Goal: Information Seeking & Learning: Learn about a topic

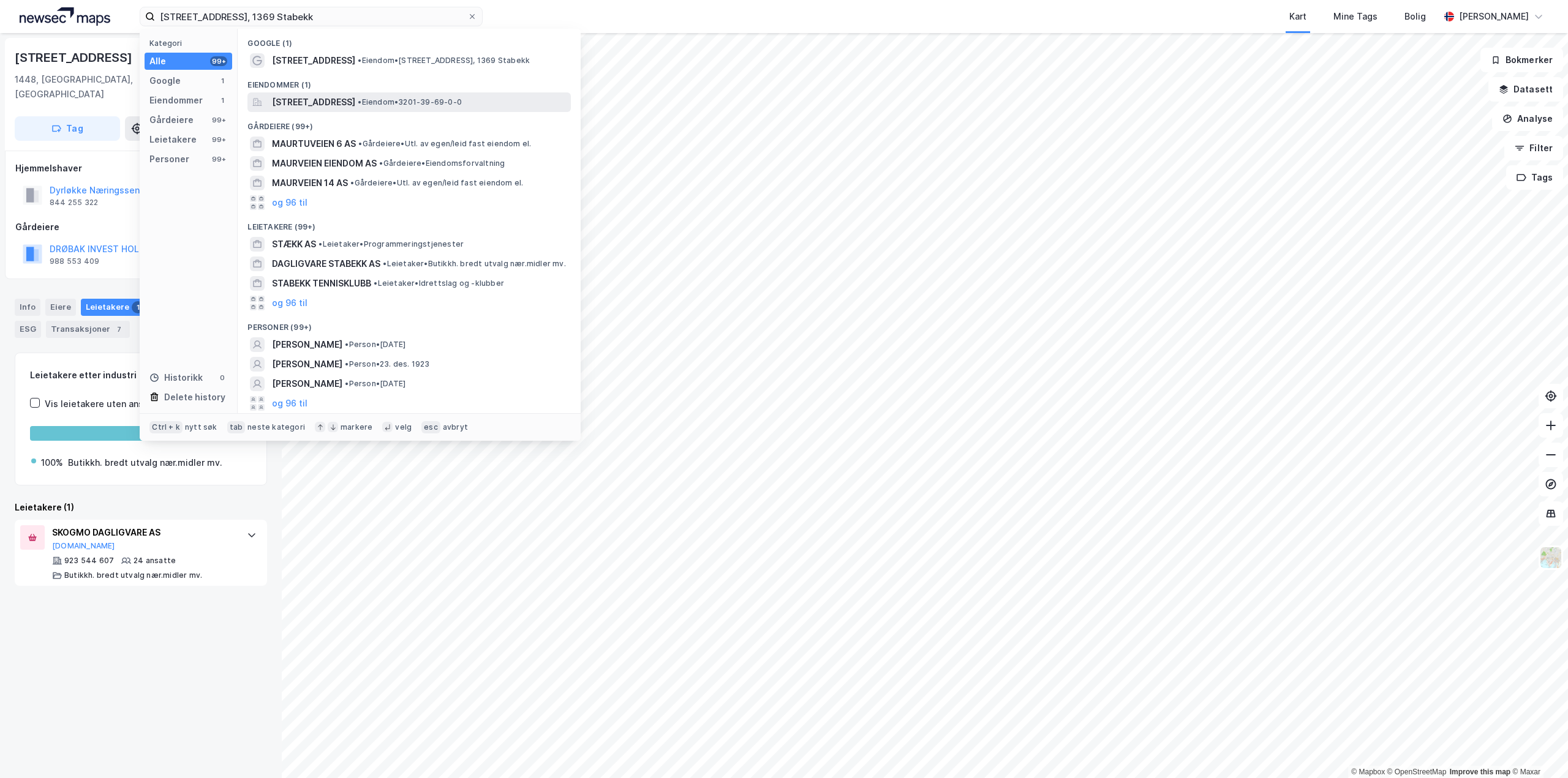
click at [334, 100] on span "[STREET_ADDRESS]" at bounding box center [313, 101] width 83 height 15
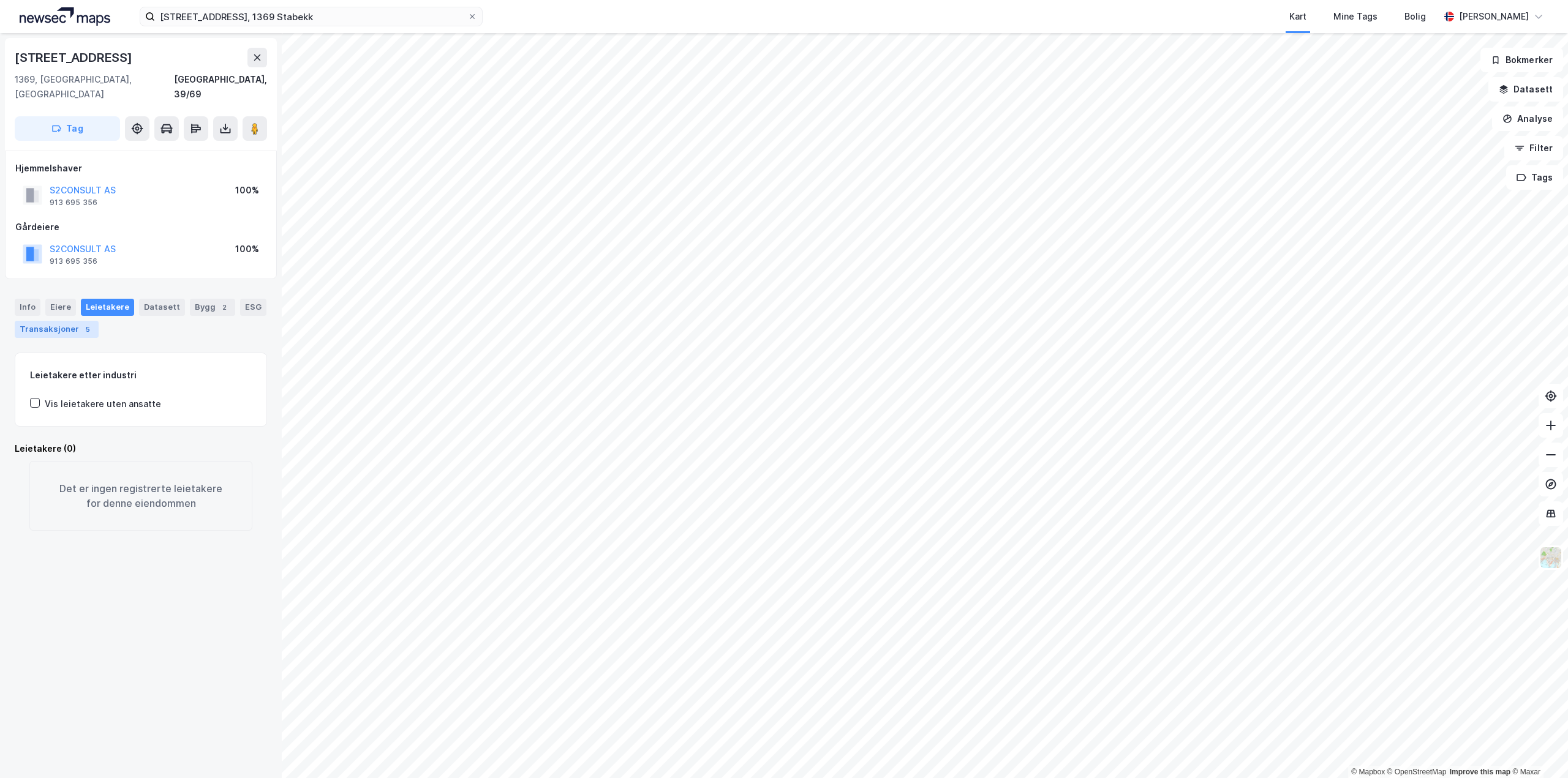
click at [60, 321] on div "Transaksjoner 5" at bounding box center [57, 330] width 84 height 17
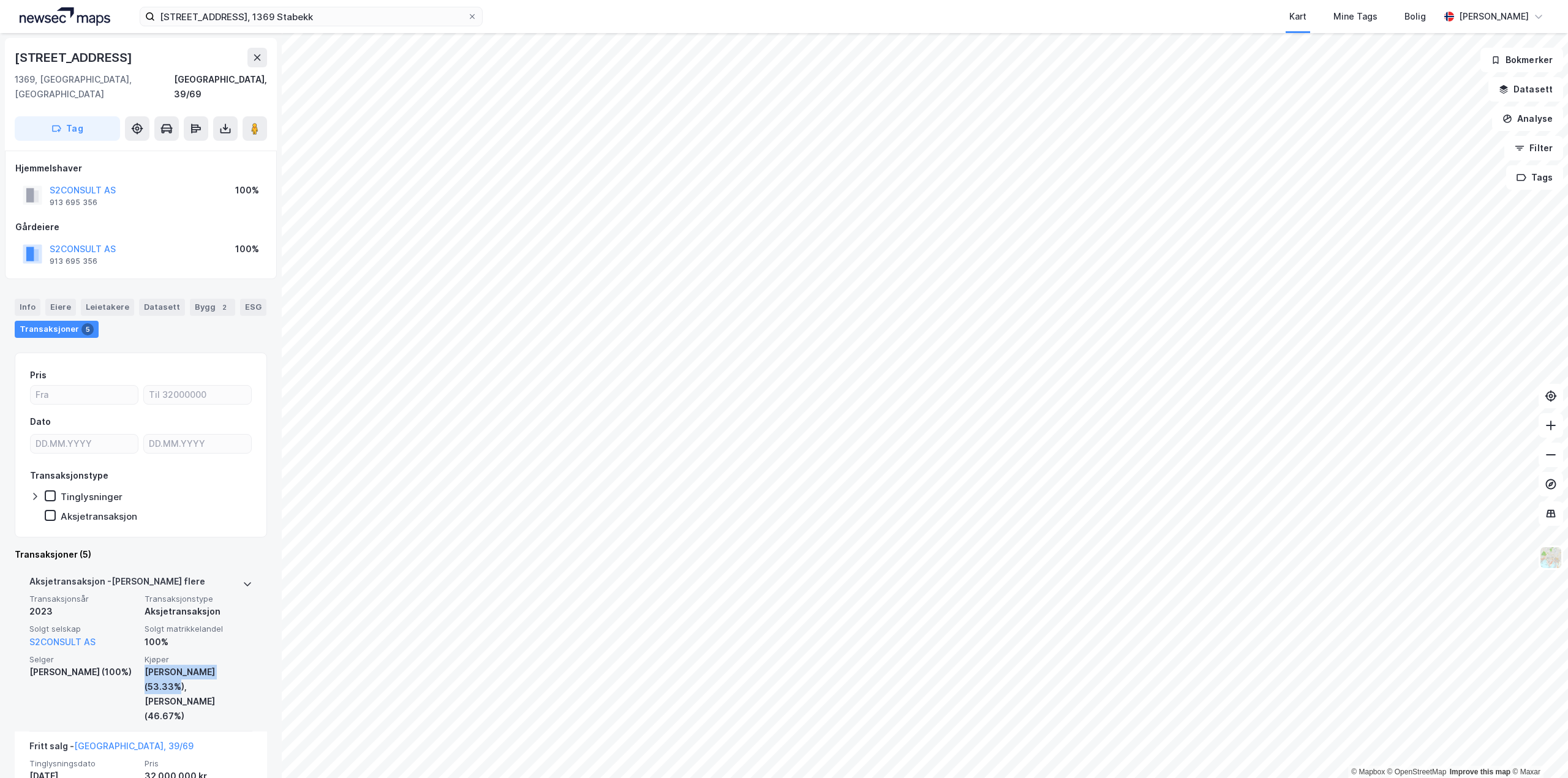
drag, startPoint x: 238, startPoint y: 658, endPoint x: 141, endPoint y: 658, distance: 97.0
click at [144, 665] on div "[PERSON_NAME] (53.33%)," at bounding box center [198, 679] width 107 height 29
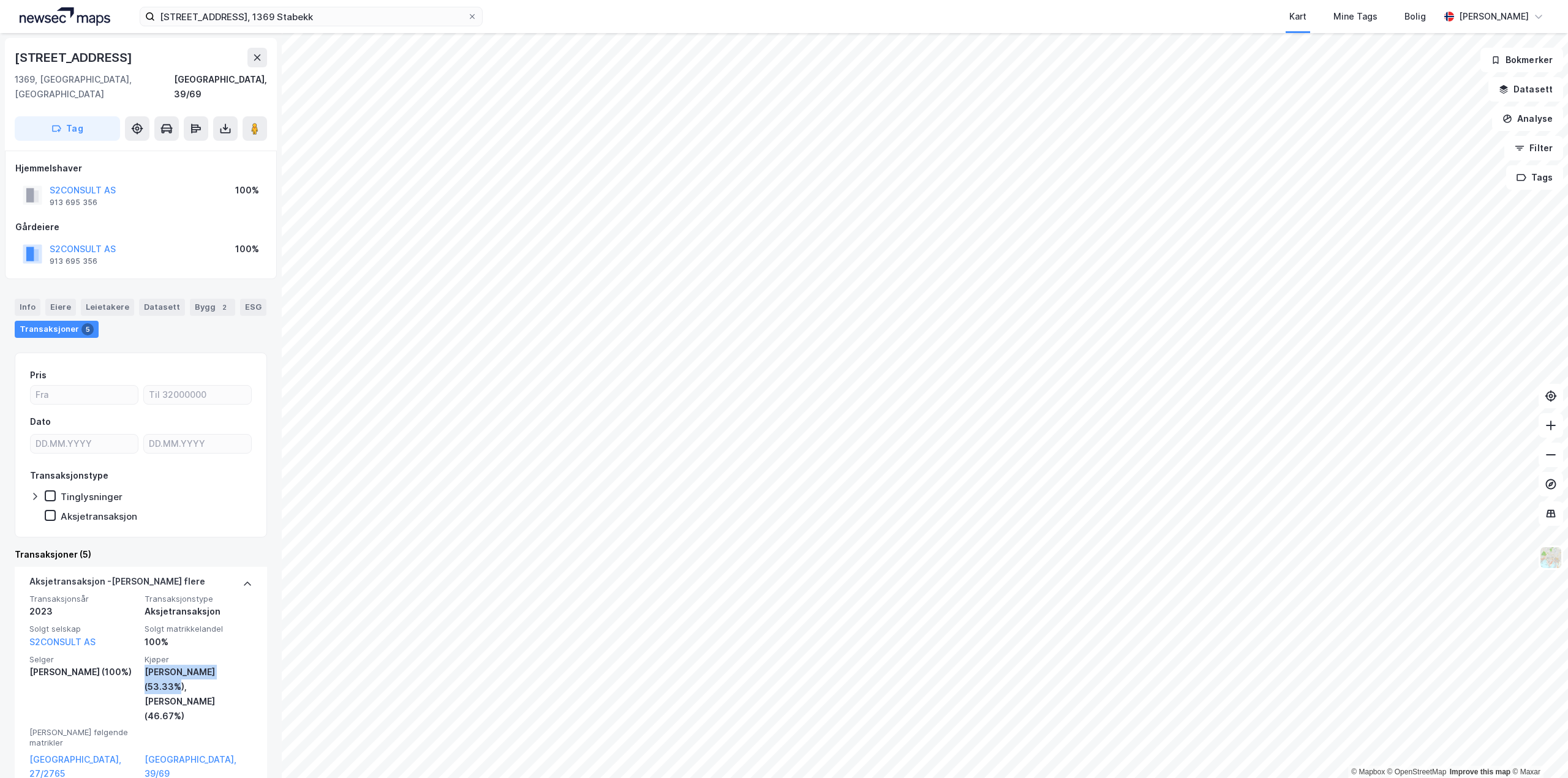
copy div "[PERSON_NAME]"
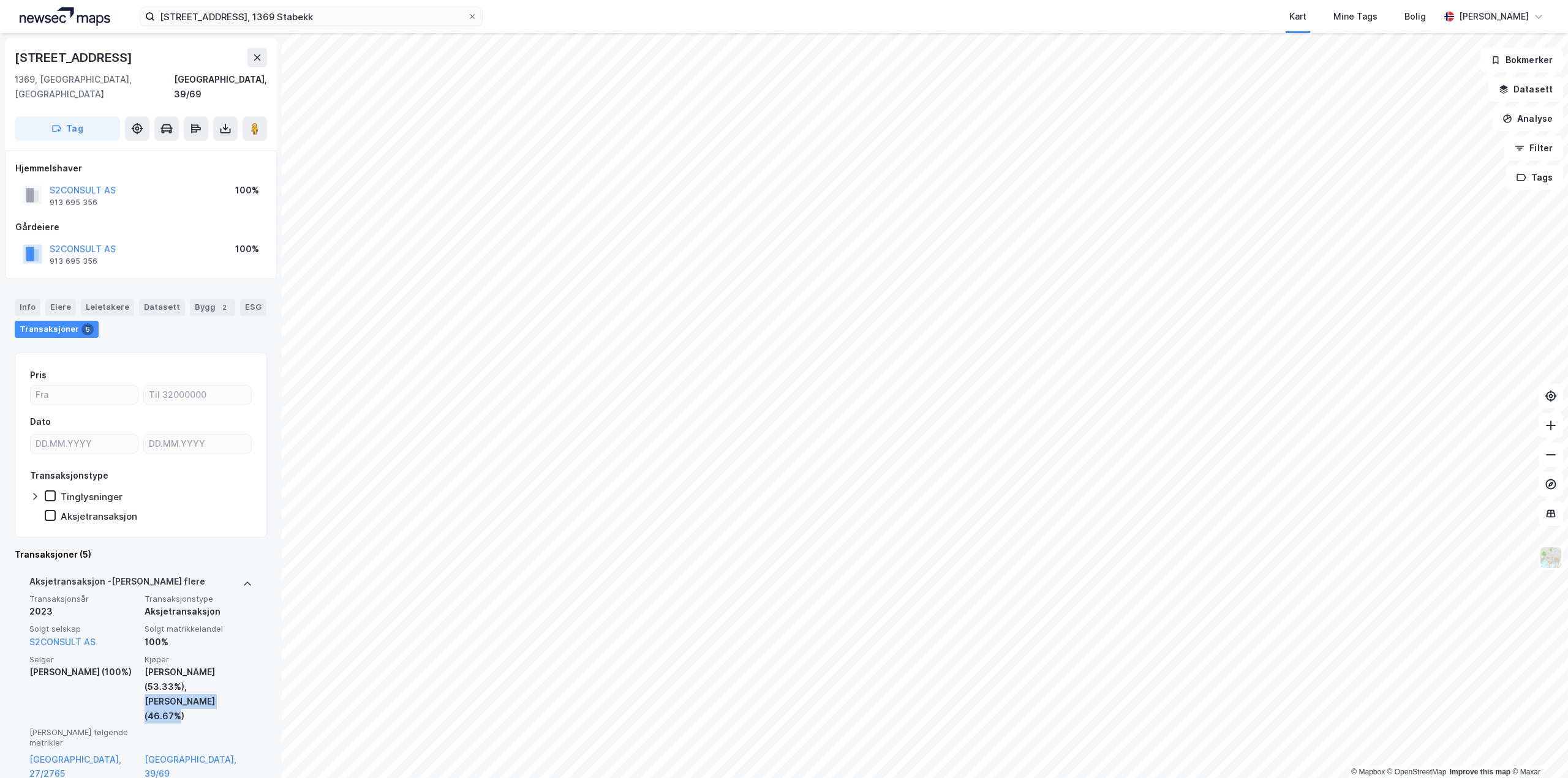
drag, startPoint x: 234, startPoint y: 685, endPoint x: 140, endPoint y: 689, distance: 94.1
click at [144, 694] on div "[PERSON_NAME] (46.67%)" at bounding box center [198, 708] width 107 height 29
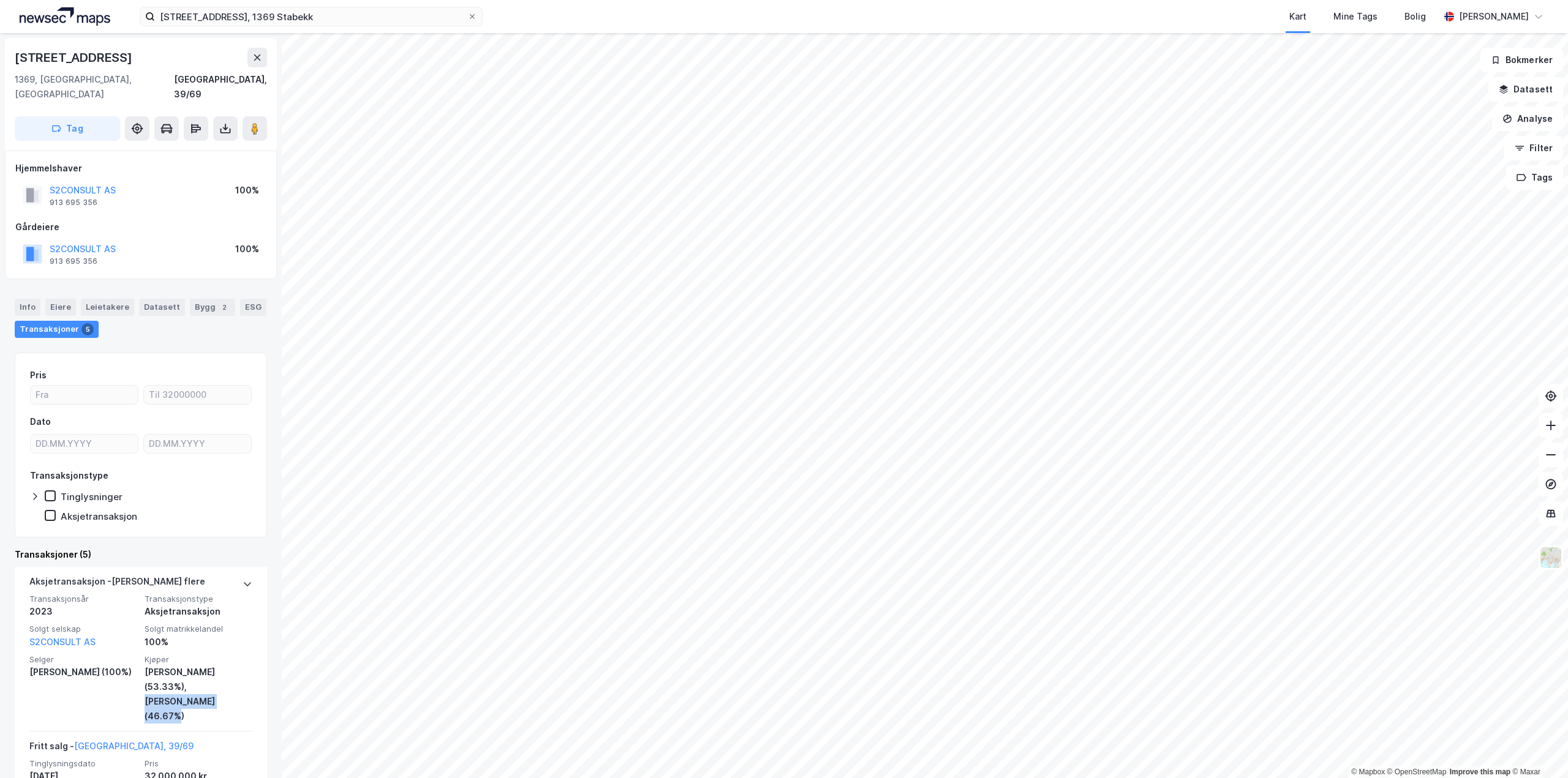
copy div "[PERSON_NAME]"
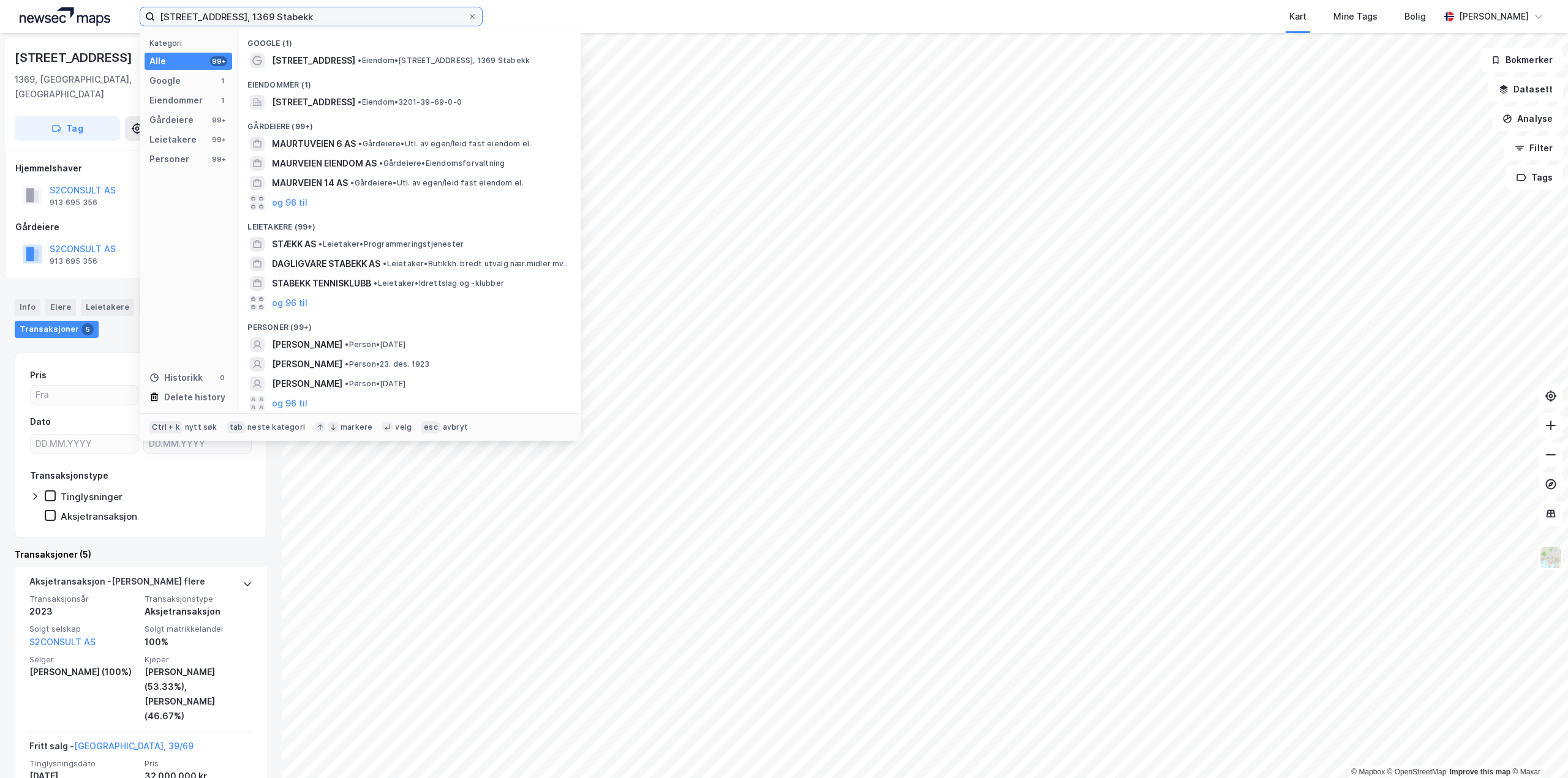
drag, startPoint x: 319, startPoint y: 19, endPoint x: 8, endPoint y: 36, distance: 311.5
click at [7, 35] on div "[STREET_ADDRESS], 1369 Stabekk Kategori Alle 99+ Google 1 Eiendommer 1 Gårdeier…" at bounding box center [784, 389] width 1568 height 778
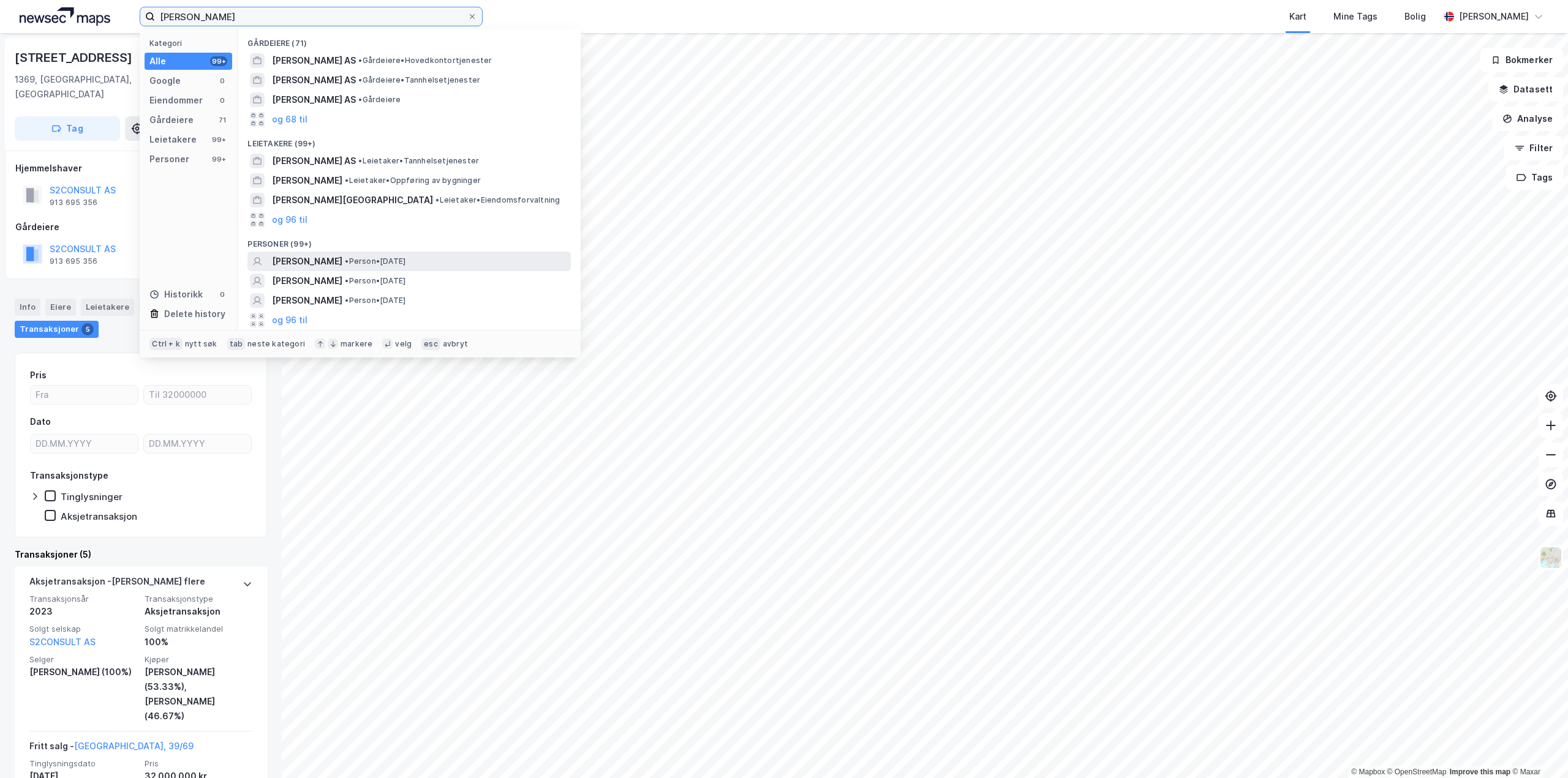
type input "[PERSON_NAME]"
click at [314, 265] on span "[PERSON_NAME]" at bounding box center [307, 261] width 70 height 15
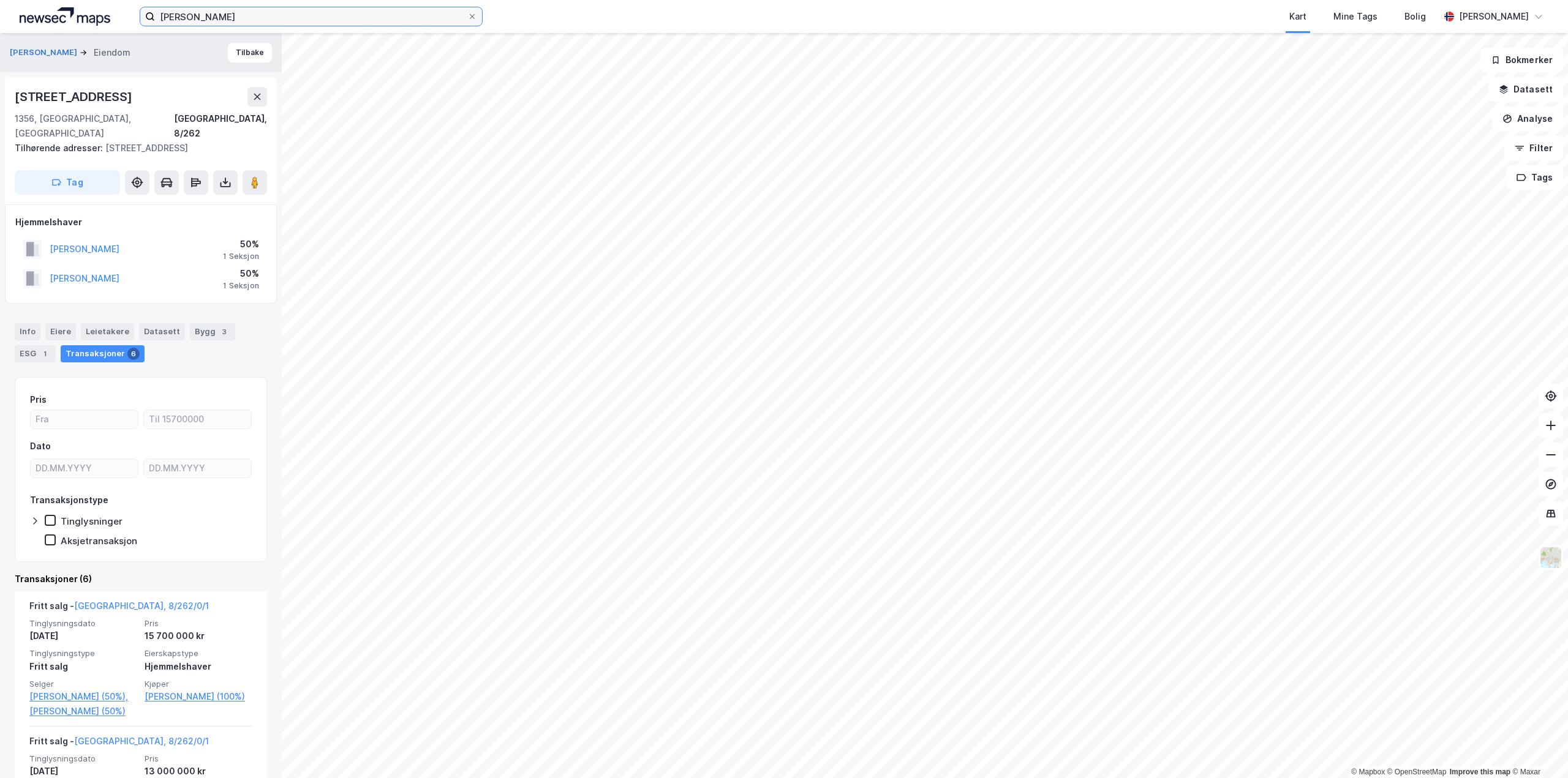
click at [362, 15] on input "[PERSON_NAME]" at bounding box center [311, 16] width 313 height 18
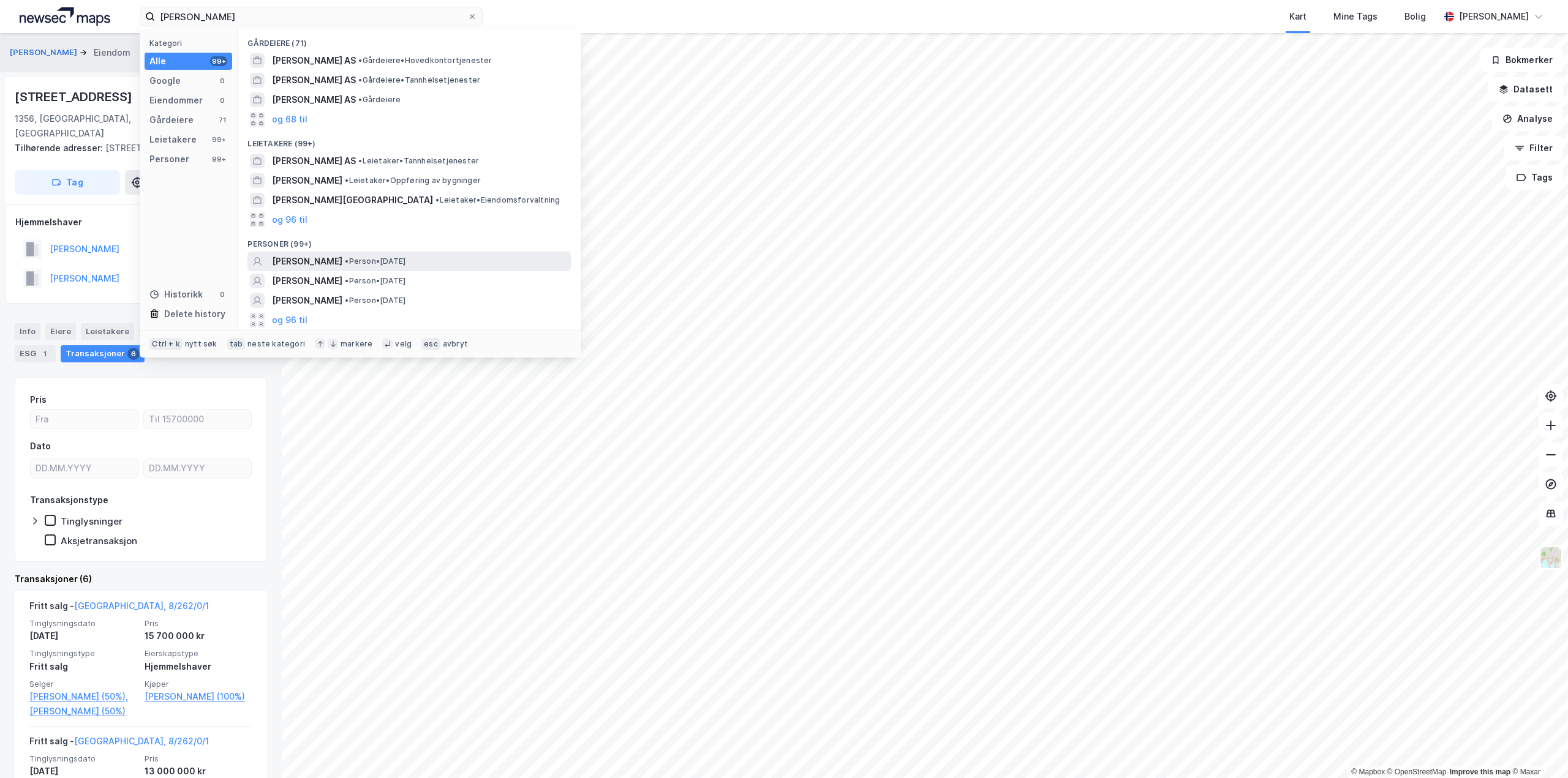
click at [359, 258] on span "• Person • [DATE]" at bounding box center [375, 261] width 61 height 9
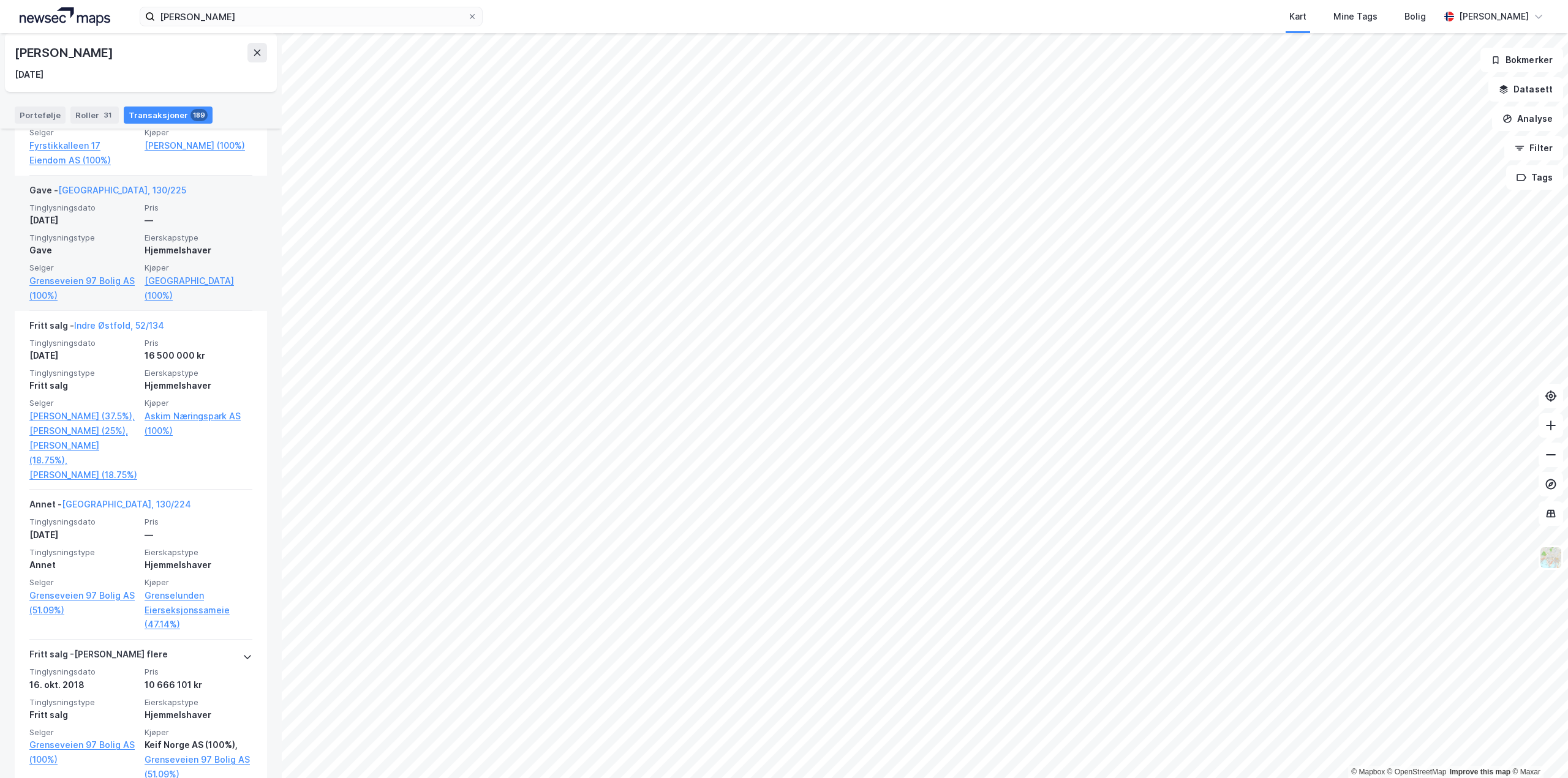
scroll to position [2326, 0]
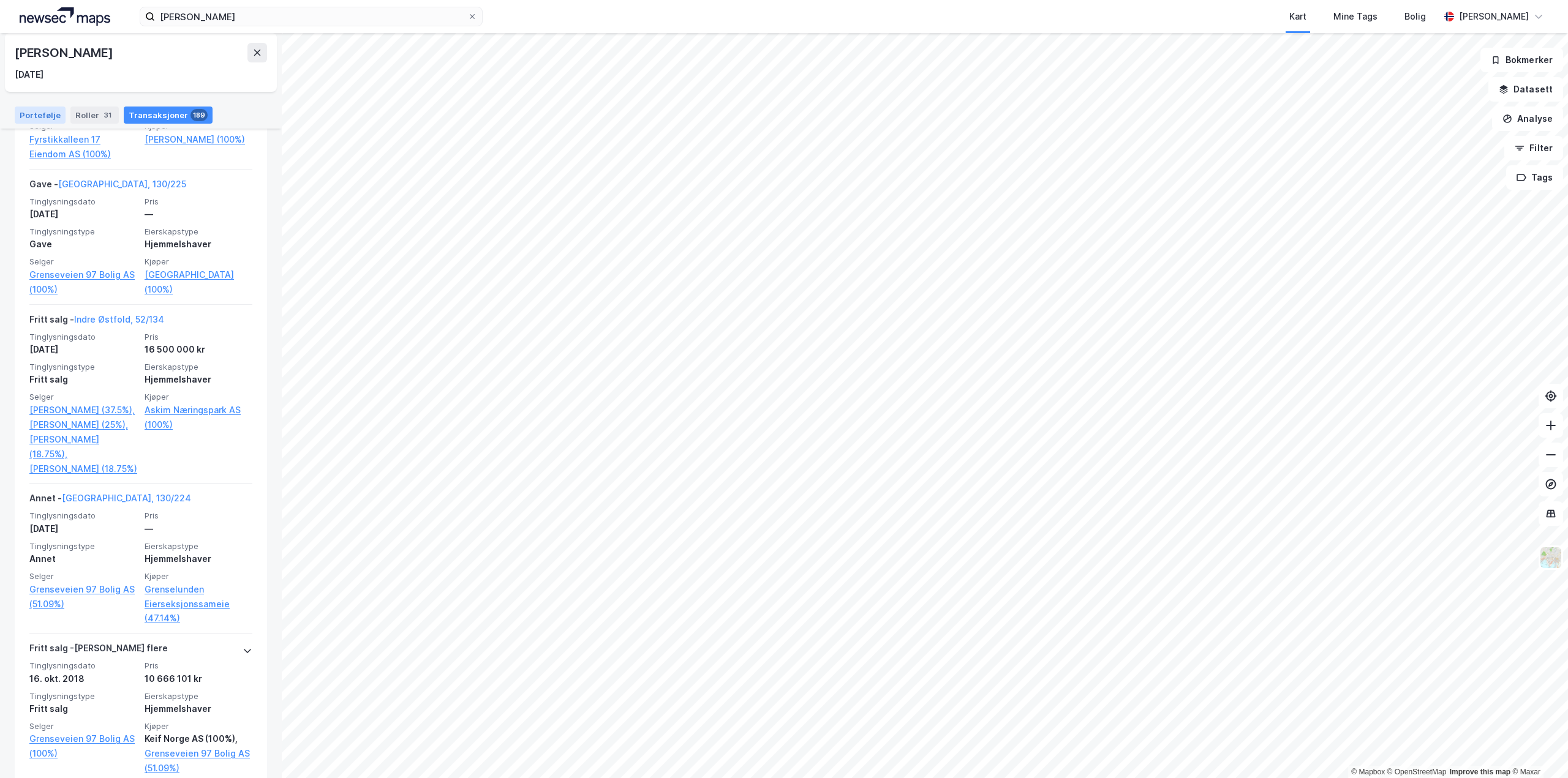
click at [49, 111] on div "Portefølje" at bounding box center [40, 115] width 51 height 17
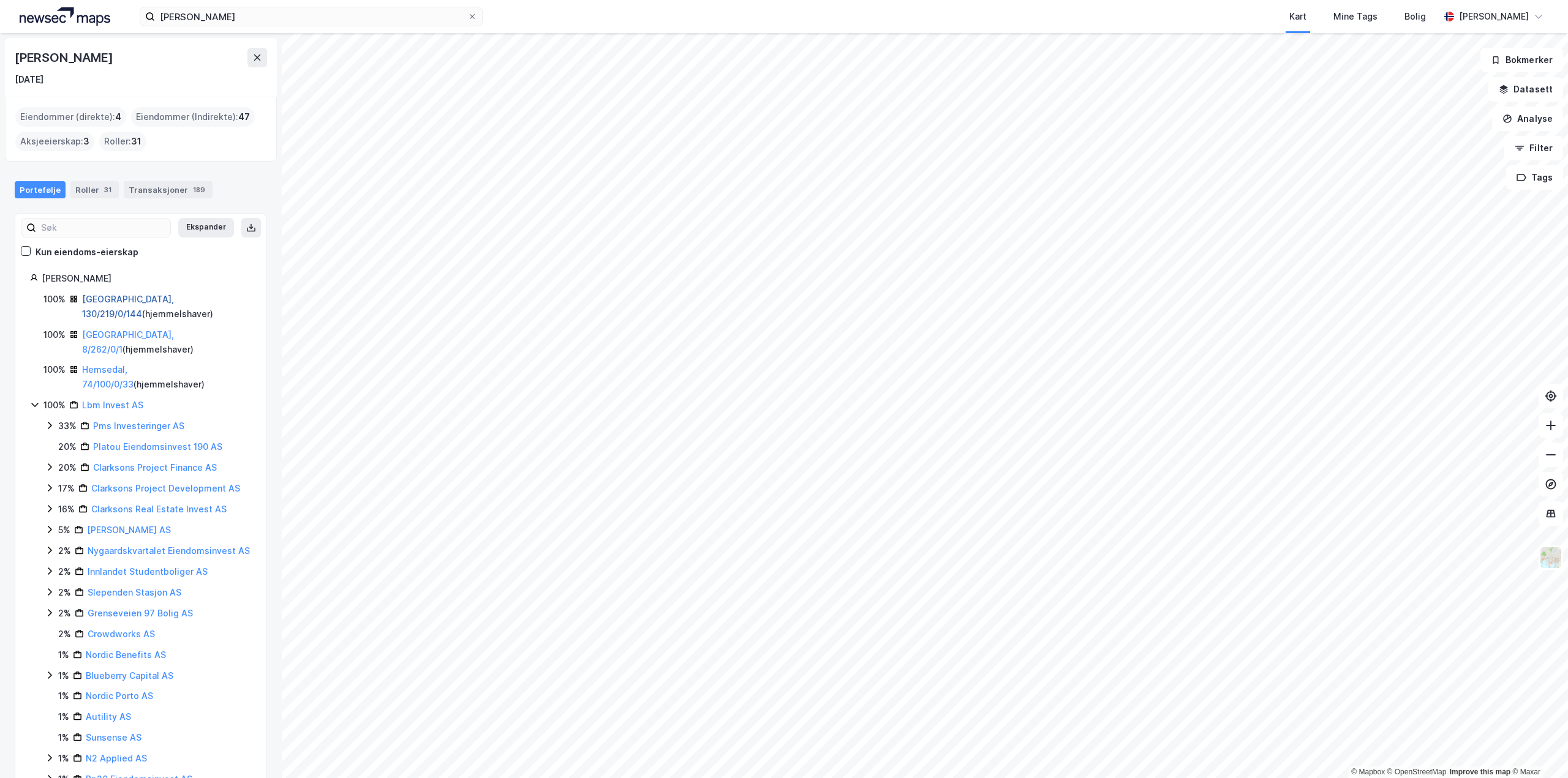
click at [127, 295] on link "[GEOGRAPHIC_DATA], 130/219/0/144" at bounding box center [128, 306] width 92 height 25
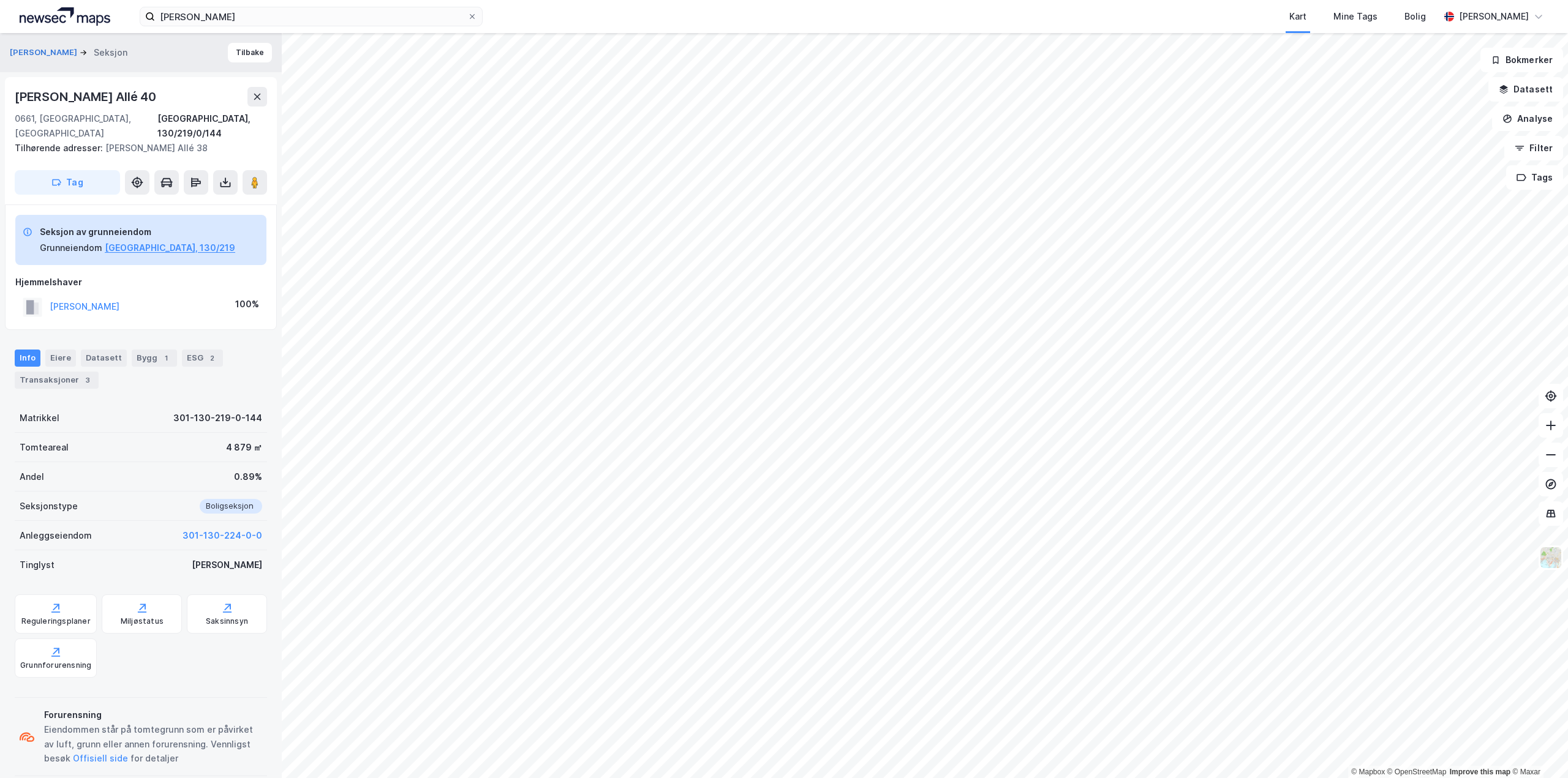
scroll to position [3, 0]
click at [236, 46] on button "Tilbake" at bounding box center [249, 49] width 44 height 20
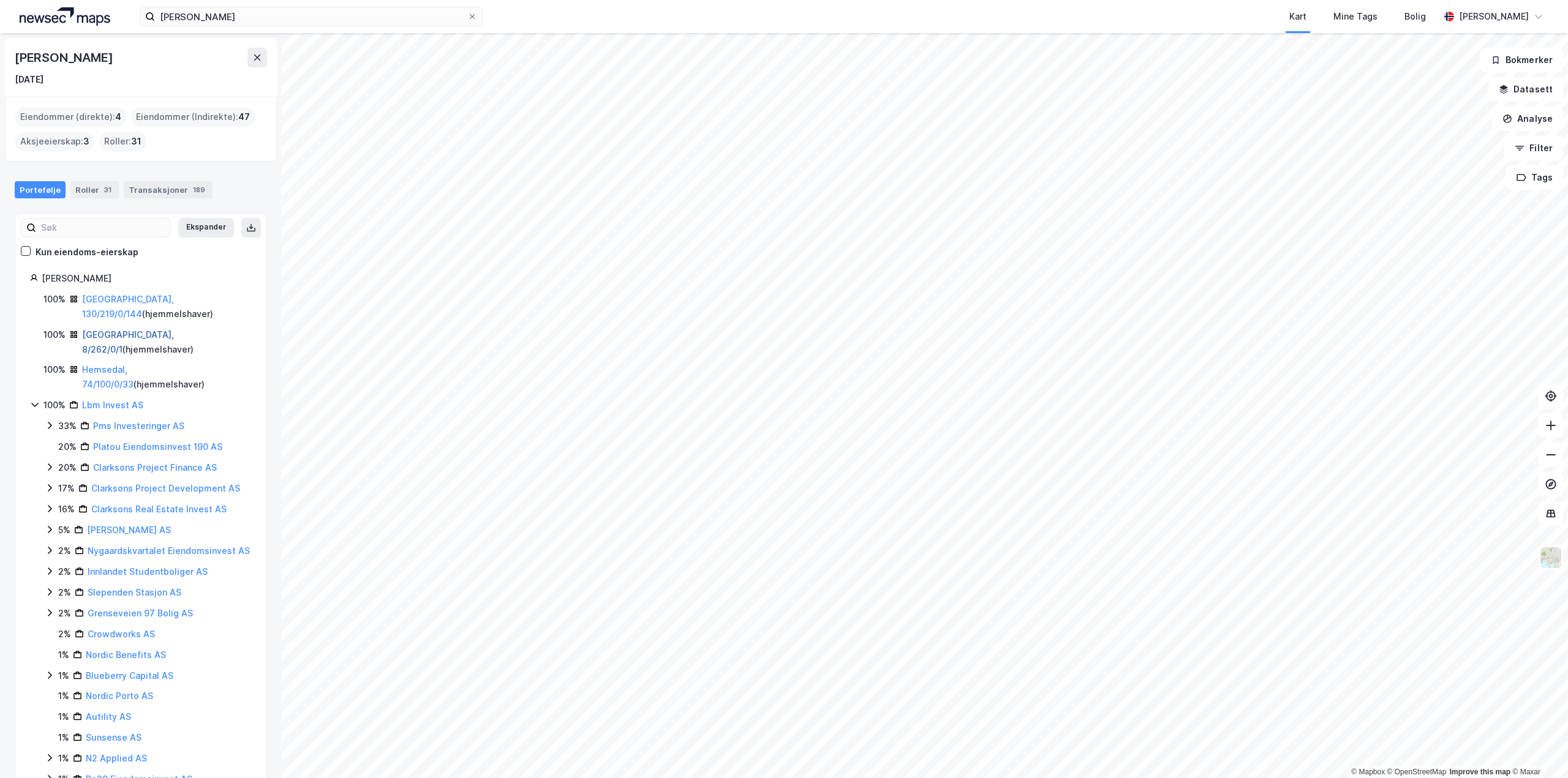
click at [131, 329] on link "[GEOGRAPHIC_DATA], 8/262/0/1" at bounding box center [128, 341] width 92 height 25
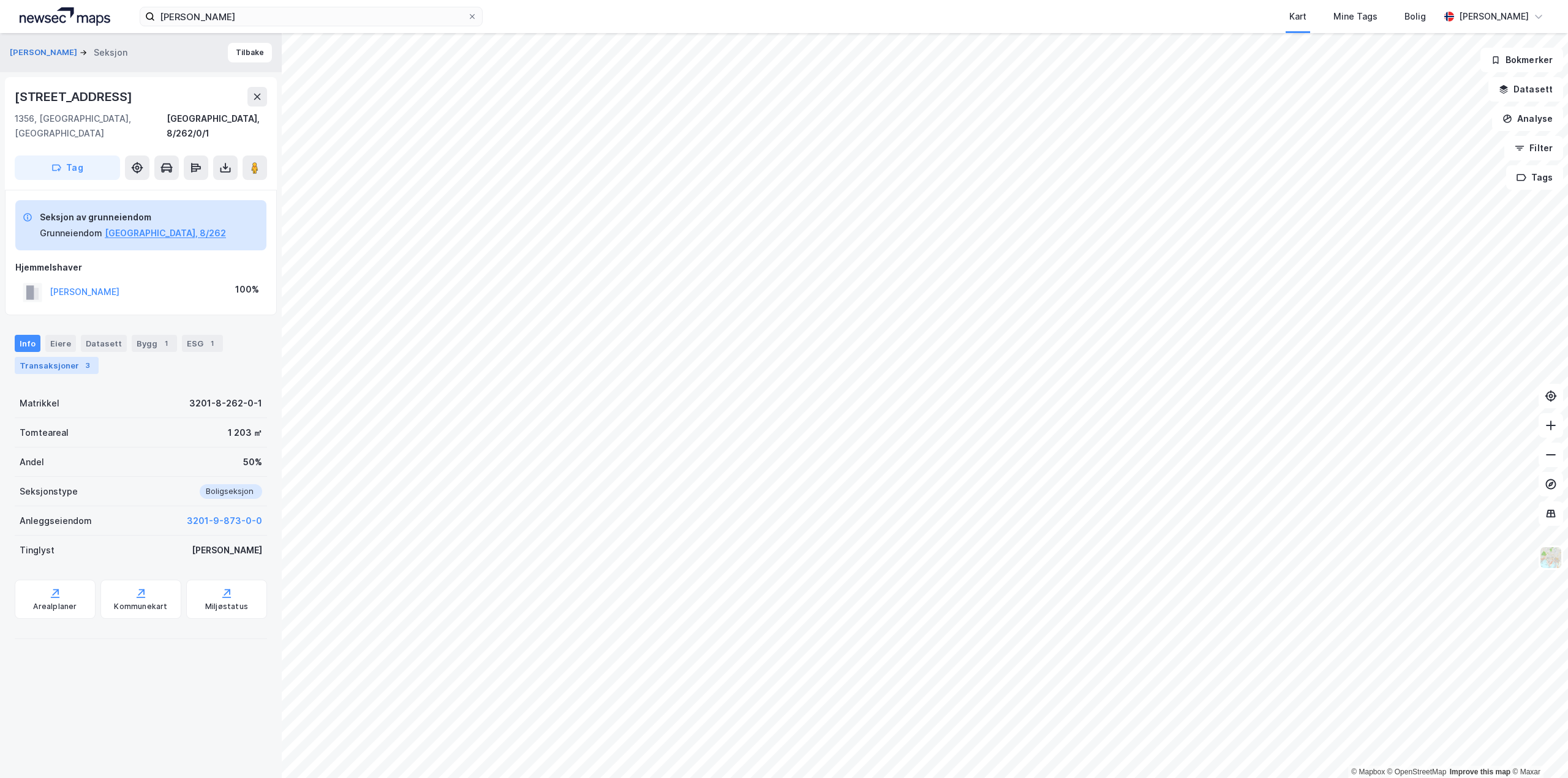
click at [61, 357] on div "Transaksjoner 3" at bounding box center [57, 366] width 84 height 17
